Goal: Task Accomplishment & Management: Manage account settings

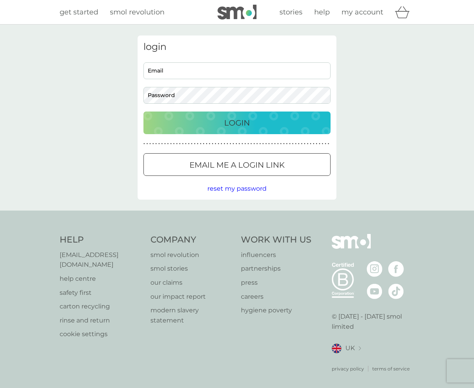
click at [176, 69] on input "Email" at bounding box center [236, 70] width 187 height 17
click at [143, 111] on button "Login" at bounding box center [236, 122] width 187 height 23
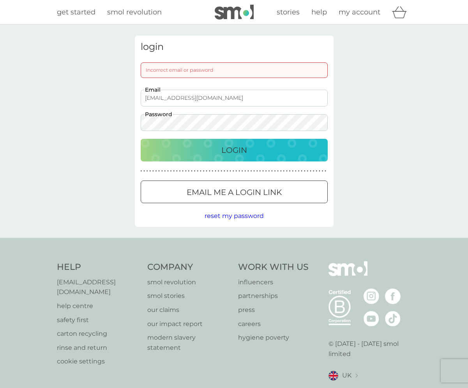
click at [195, 95] on input "[EMAIL_ADDRESS][DOMAIN_NAME]" at bounding box center [234, 98] width 187 height 17
drag, startPoint x: 196, startPoint y: 81, endPoint x: 195, endPoint y: 95, distance: 14.1
click at [195, 95] on input "[EMAIL_ADDRESS][DOMAIN_NAME]" at bounding box center [234, 98] width 187 height 17
type input "[EMAIL_ADDRESS][PERSON_NAME][DOMAIN_NAME]"
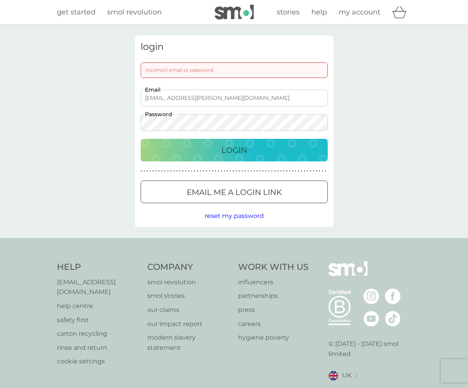
click at [184, 146] on div "Login" at bounding box center [235, 150] width 172 height 12
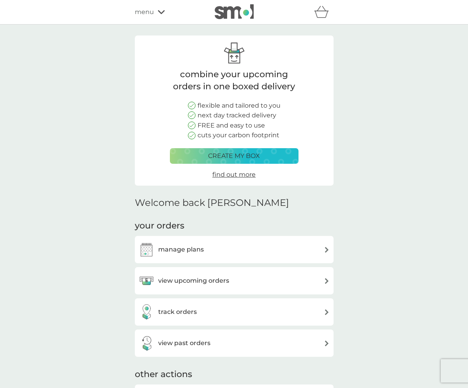
click at [153, 15] on span "menu" at bounding box center [144, 12] width 19 height 10
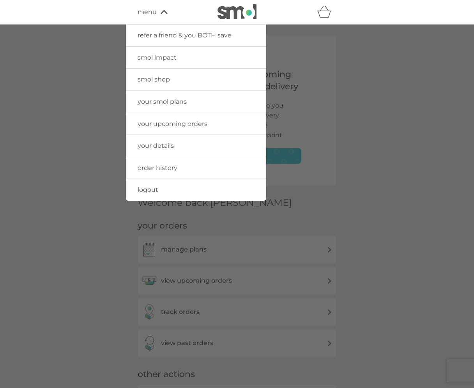
click at [163, 151] on link "your details" at bounding box center [196, 146] width 140 height 22
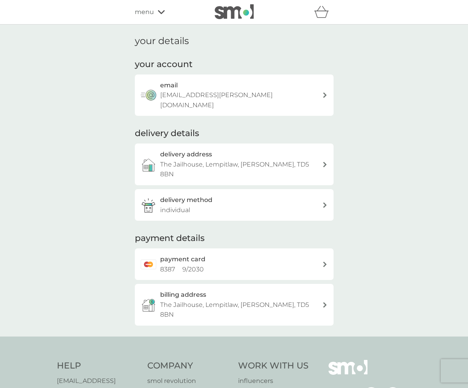
click at [198, 264] on p "8387 9 / 2030" at bounding box center [182, 269] width 44 height 10
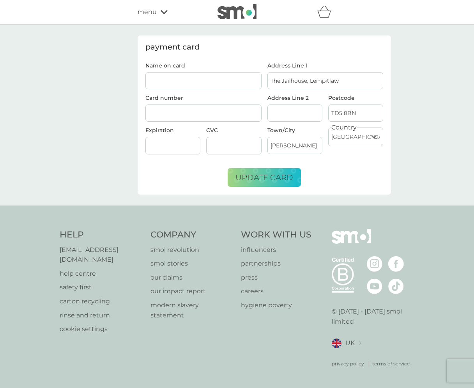
click at [224, 83] on input "Name on card" at bounding box center [203, 80] width 116 height 17
type input "Denisa Merrick"
click at [255, 172] on button "update card" at bounding box center [264, 177] width 73 height 19
